Goal: Task Accomplishment & Management: Manage account settings

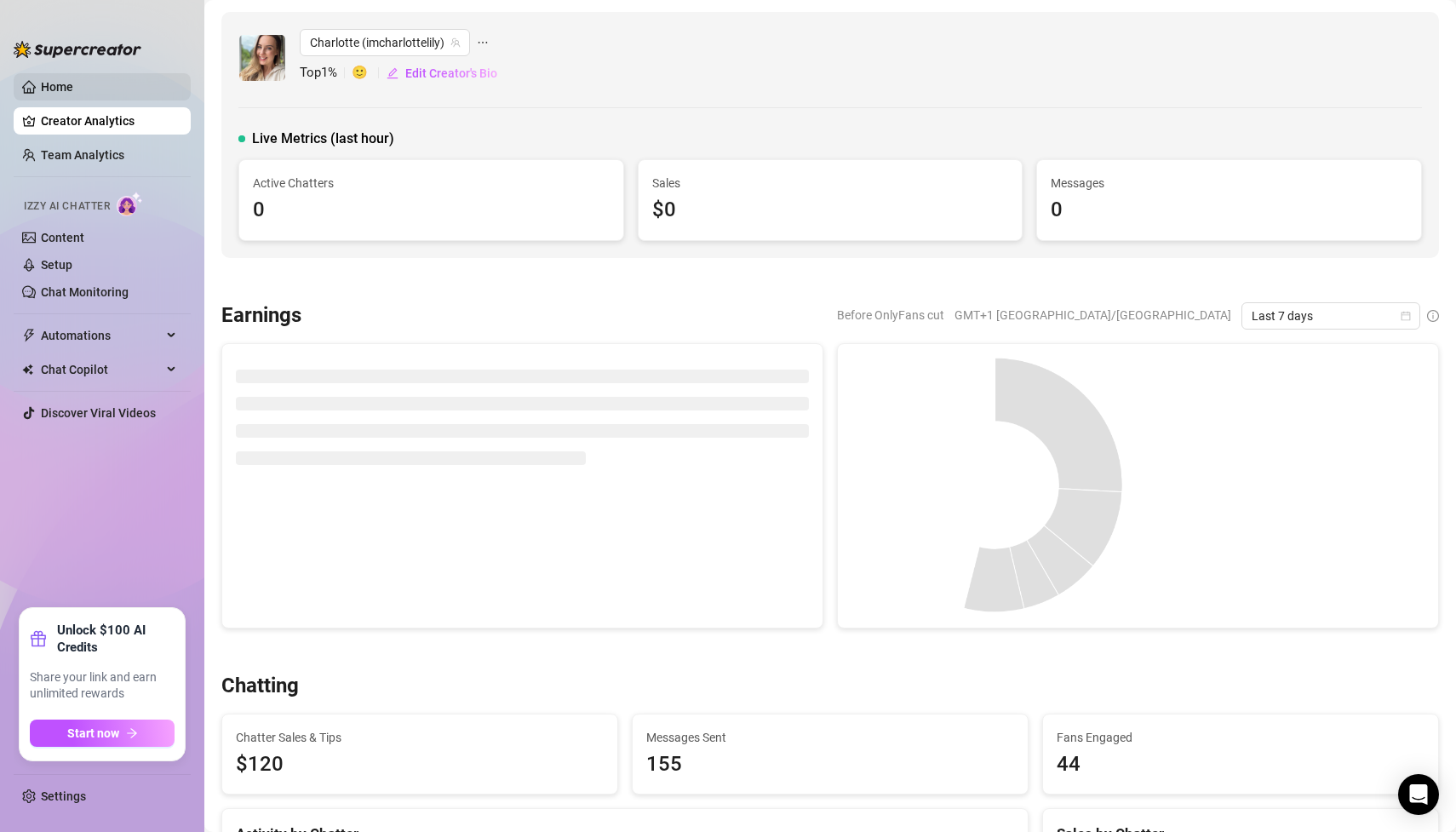
click at [73, 80] on link "Home" at bounding box center [57, 86] width 32 height 14
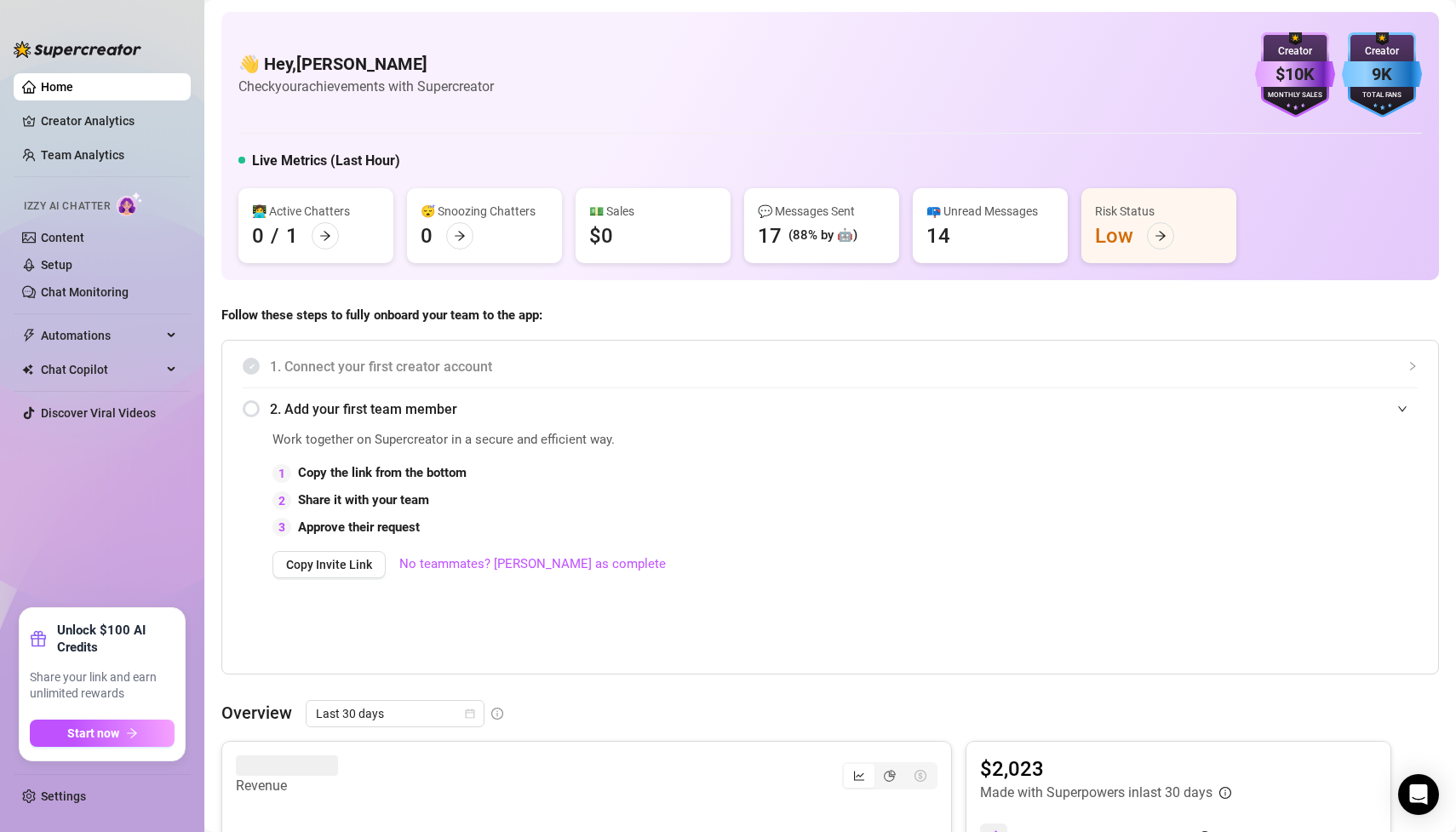
click at [73, 80] on link "Home" at bounding box center [57, 86] width 32 height 14
click at [78, 789] on link "Settings" at bounding box center [63, 795] width 45 height 14
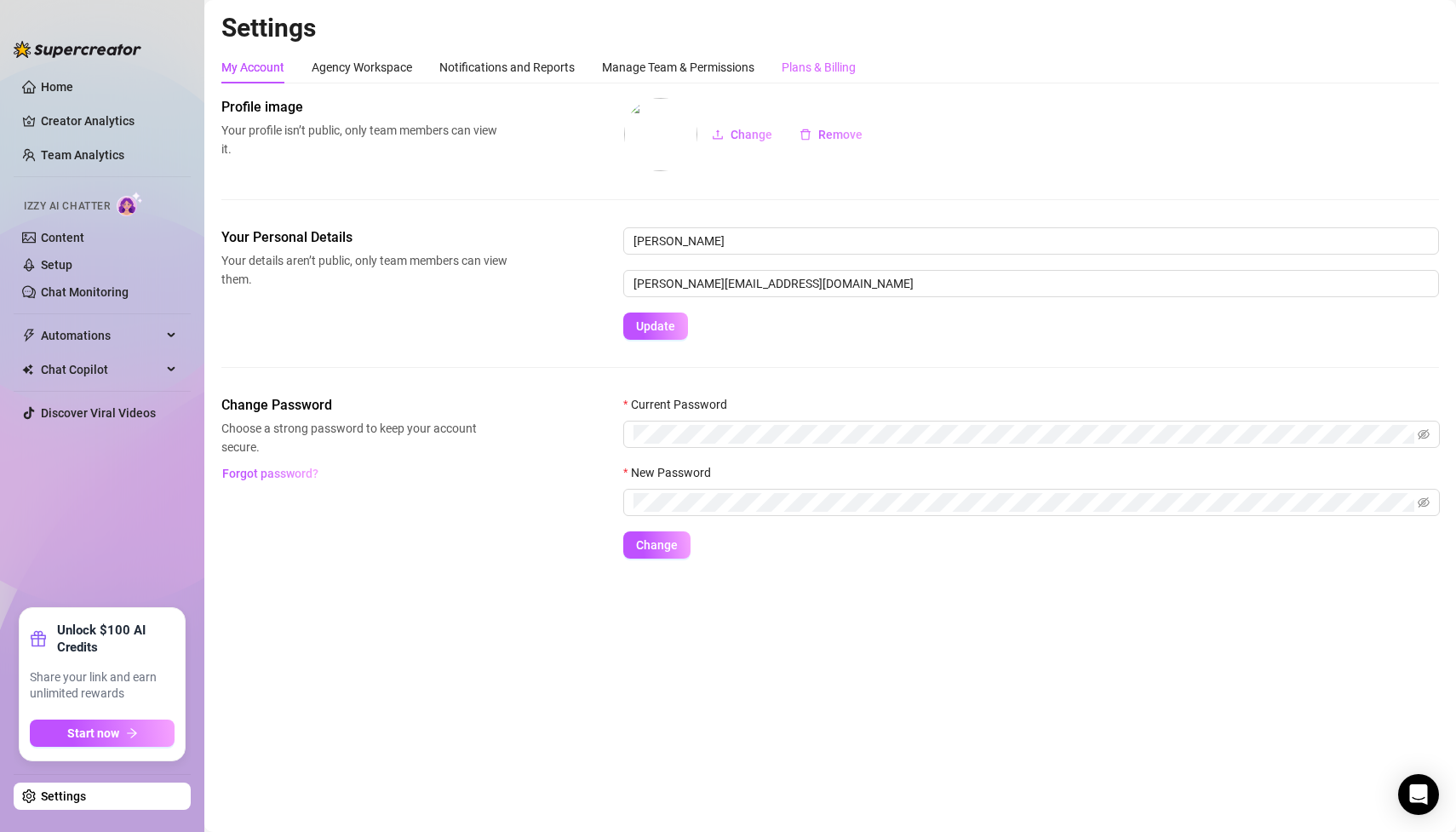
click at [808, 53] on div "Plans & Billing" at bounding box center [818, 67] width 74 height 32
